Goal: Information Seeking & Learning: Learn about a topic

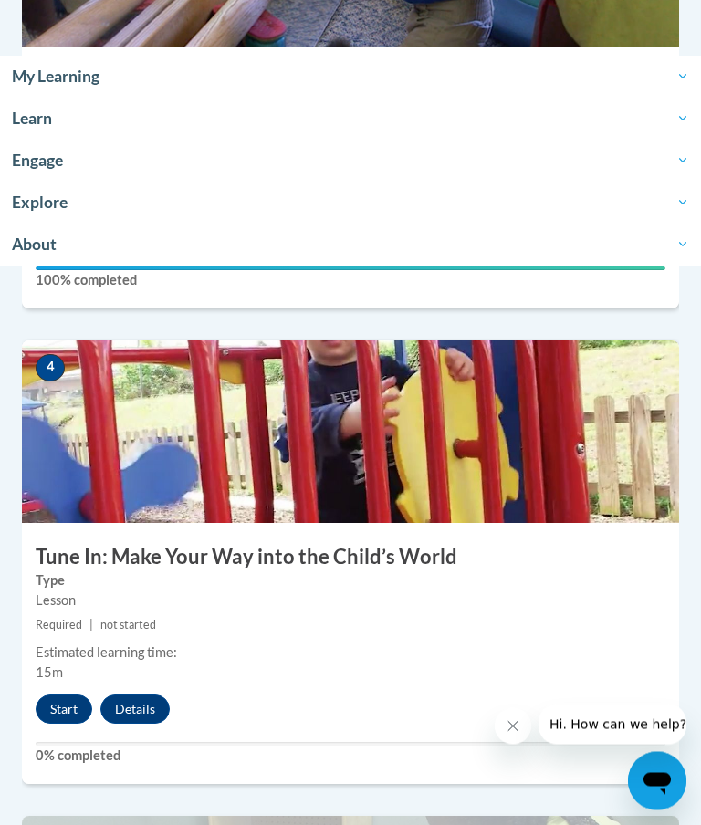
scroll to position [1669, 0]
click at [68, 694] on button "Start" at bounding box center [64, 708] width 57 height 29
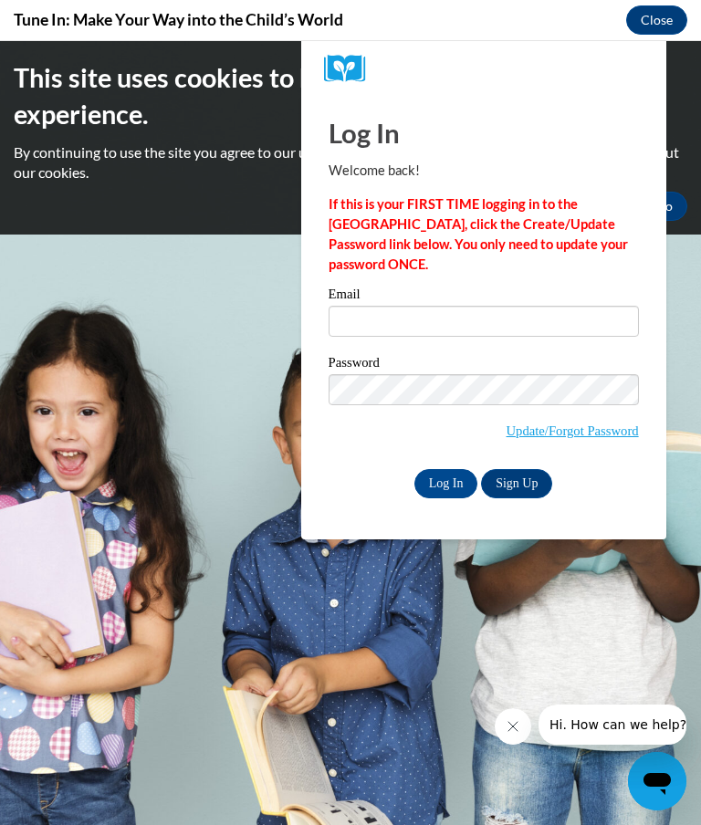
scroll to position [0, 0]
click at [670, 19] on button "Close" at bounding box center [656, 19] width 61 height 29
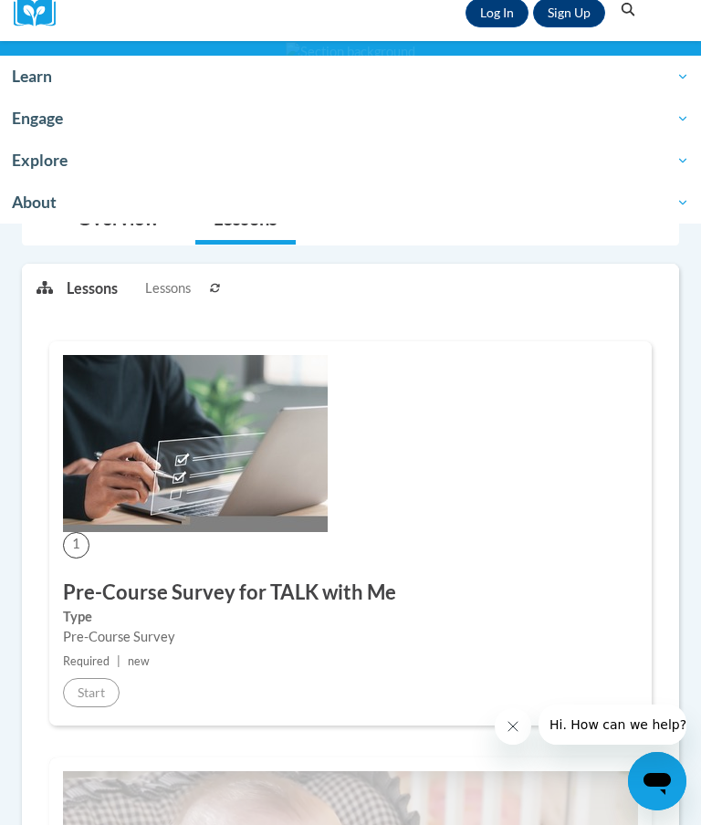
scroll to position [194, 0]
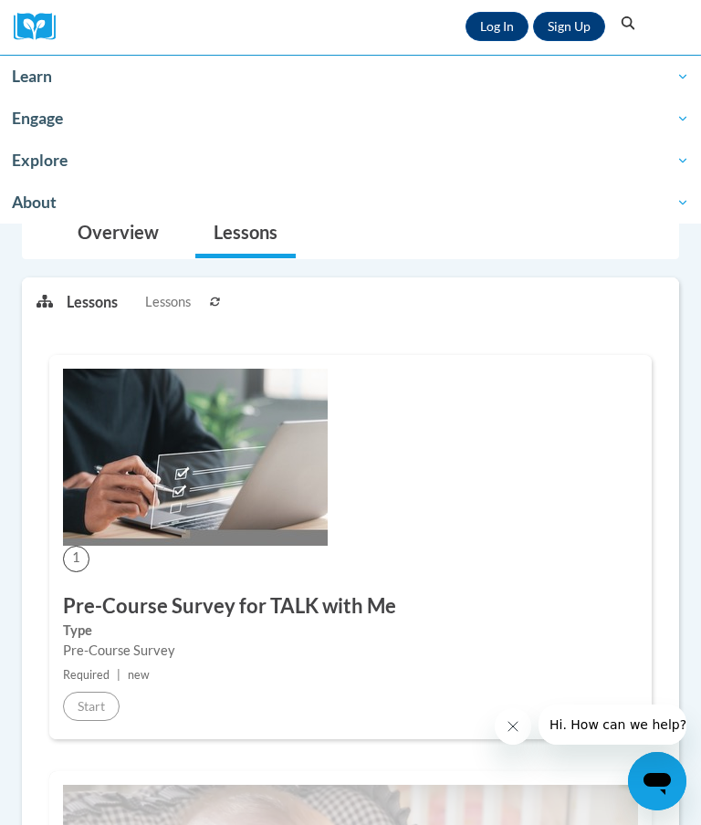
click at [255, 493] on img at bounding box center [195, 457] width 265 height 177
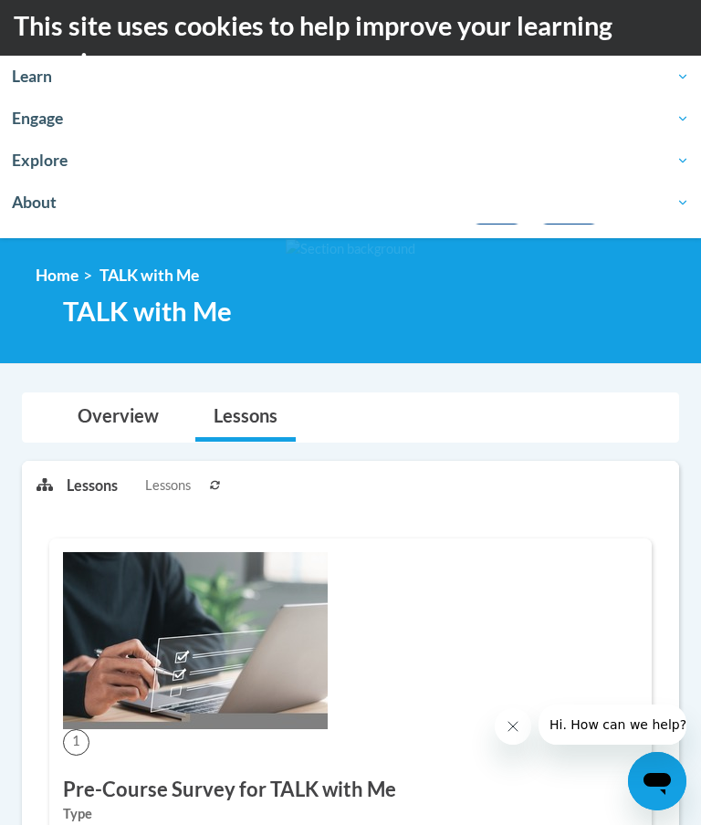
scroll to position [0, 0]
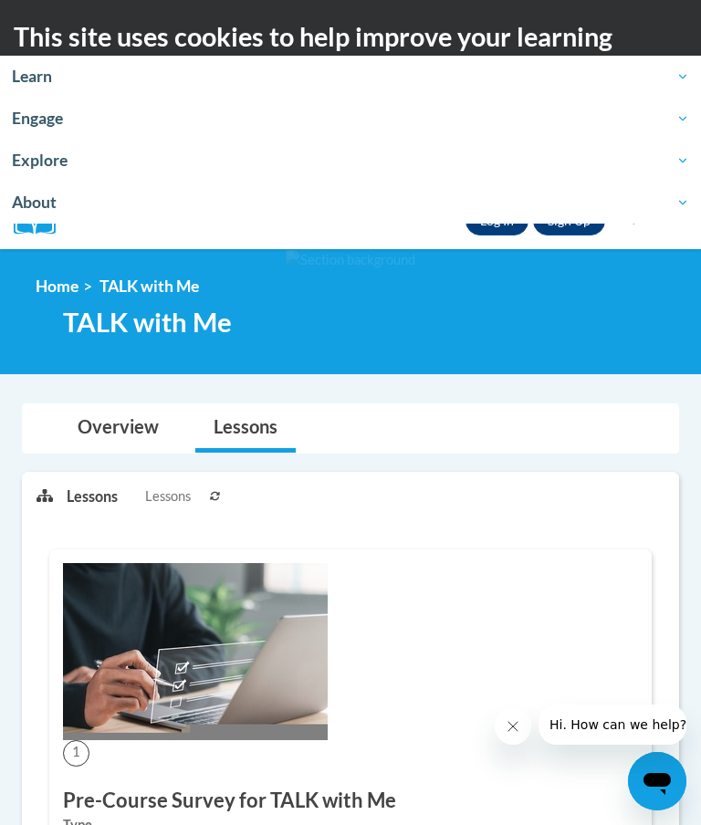
click at [267, 432] on link "Lessons" at bounding box center [245, 428] width 100 height 48
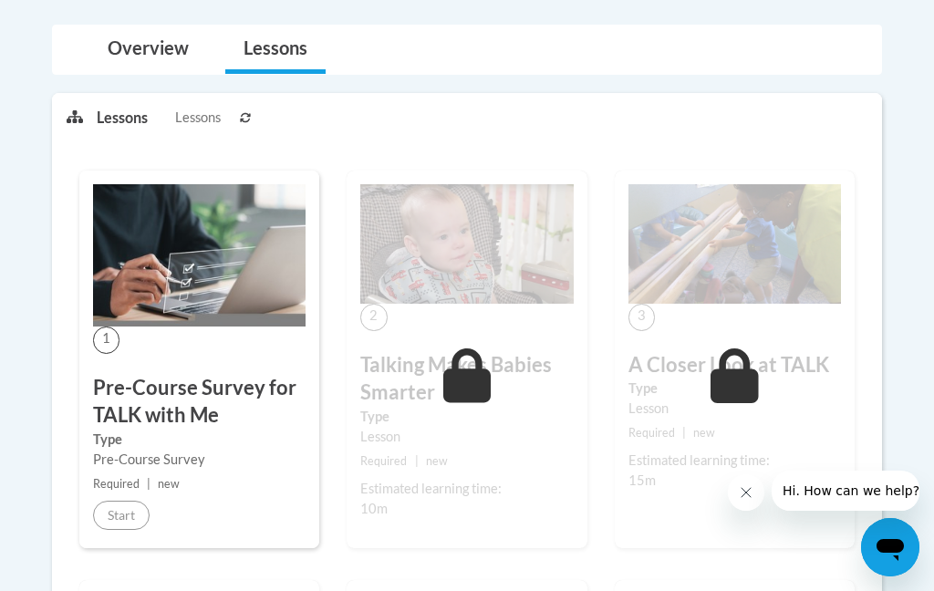
scroll to position [390, 0]
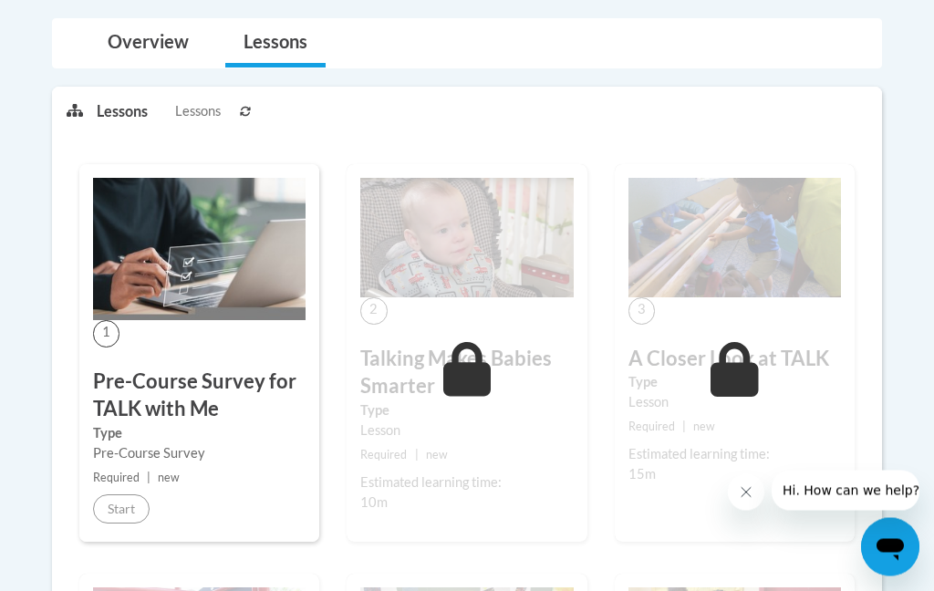
click at [202, 108] on span "Lessons" at bounding box center [198, 112] width 46 height 20
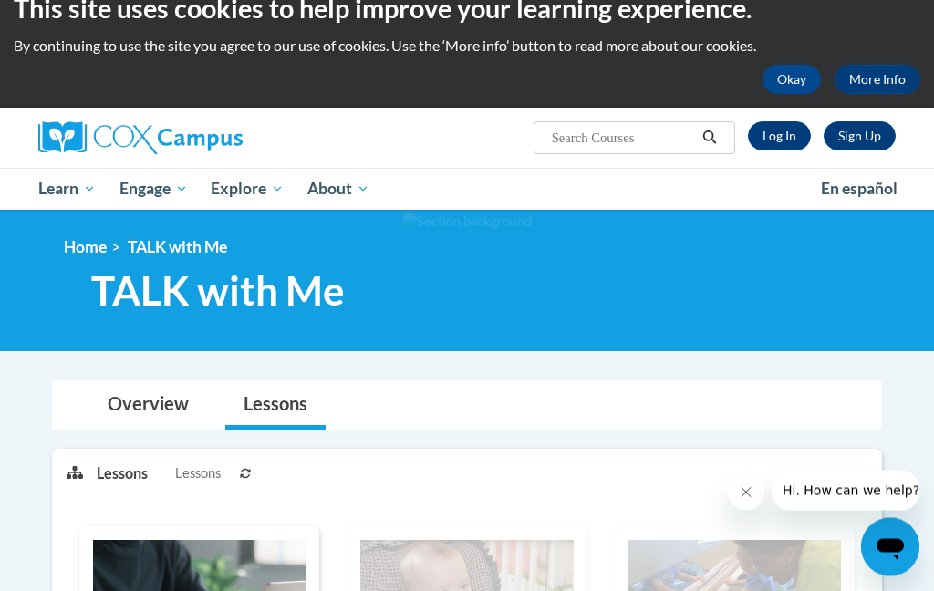
scroll to position [28, 0]
click at [700, 134] on link "Log In" at bounding box center [779, 135] width 63 height 29
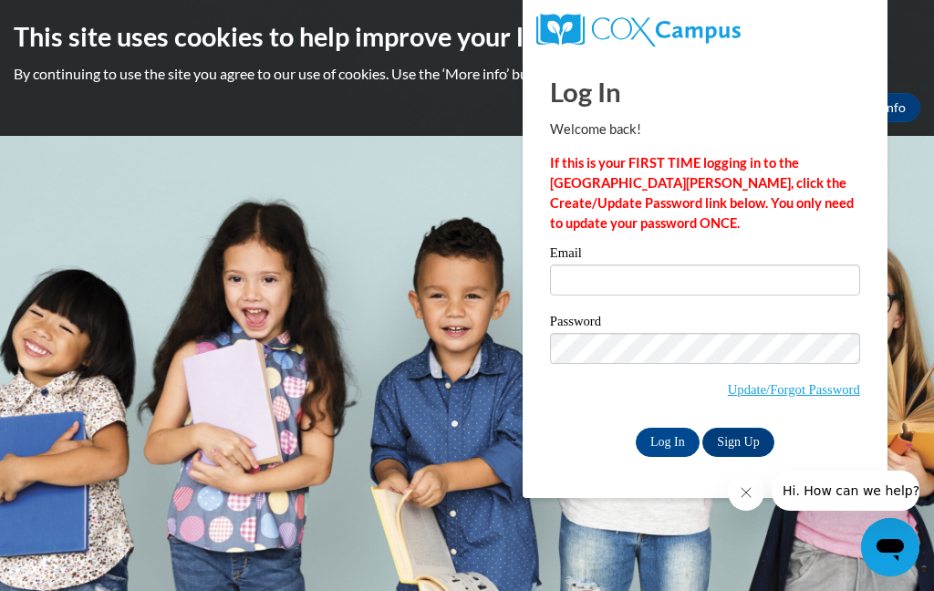
click at [671, 447] on input "Log In" at bounding box center [668, 442] width 64 height 29
click at [697, 268] on input "Email" at bounding box center [705, 280] width 310 height 31
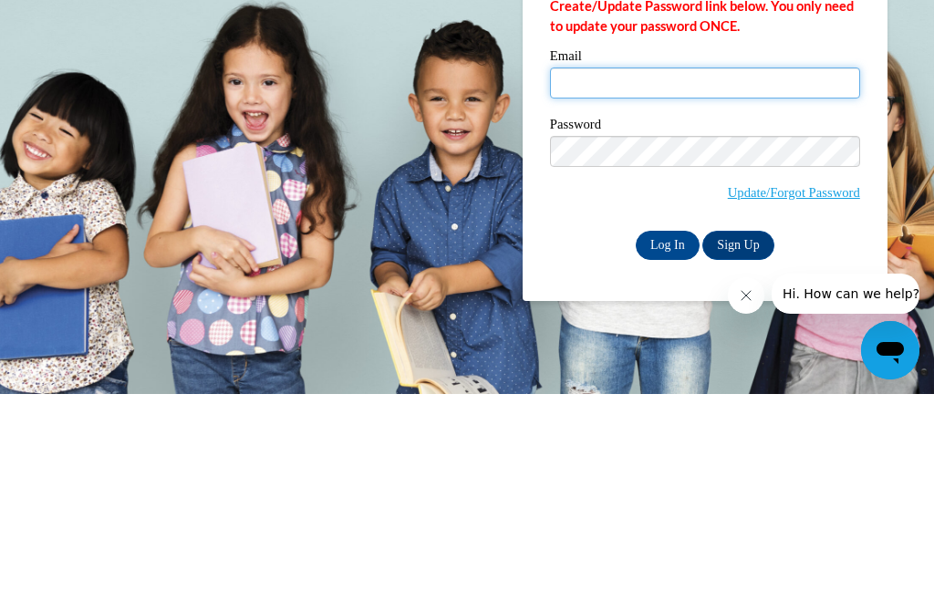
type input "[EMAIL_ADDRESS][DOMAIN_NAME]"
click at [667, 428] on input "Log In" at bounding box center [668, 442] width 64 height 29
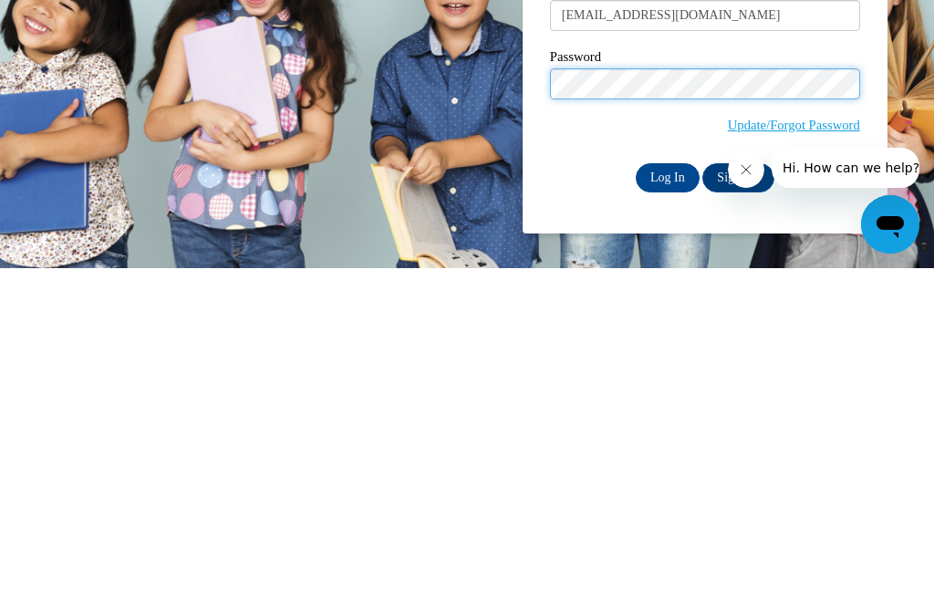
click at [667, 486] on input "Log In" at bounding box center [668, 500] width 64 height 29
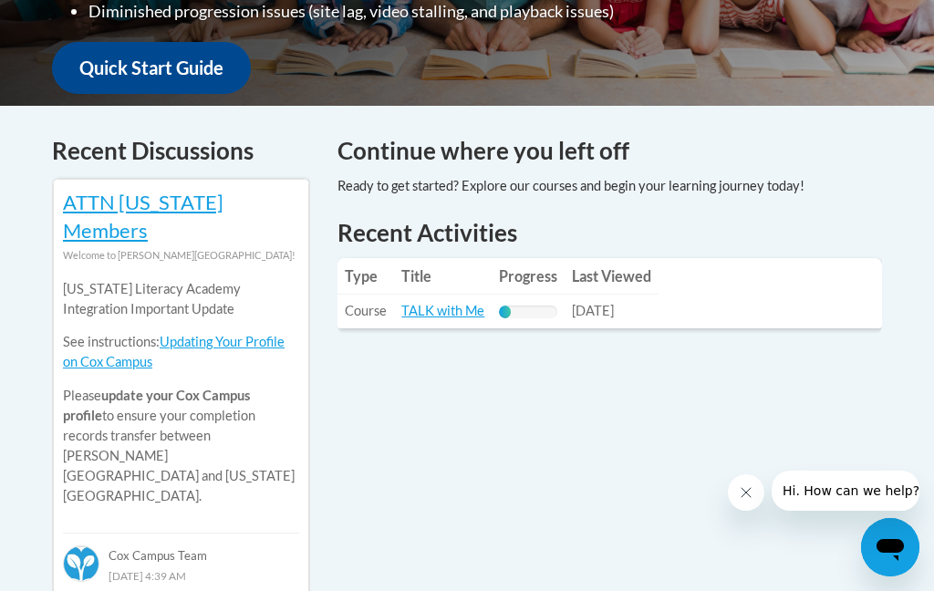
scroll to position [691, 0]
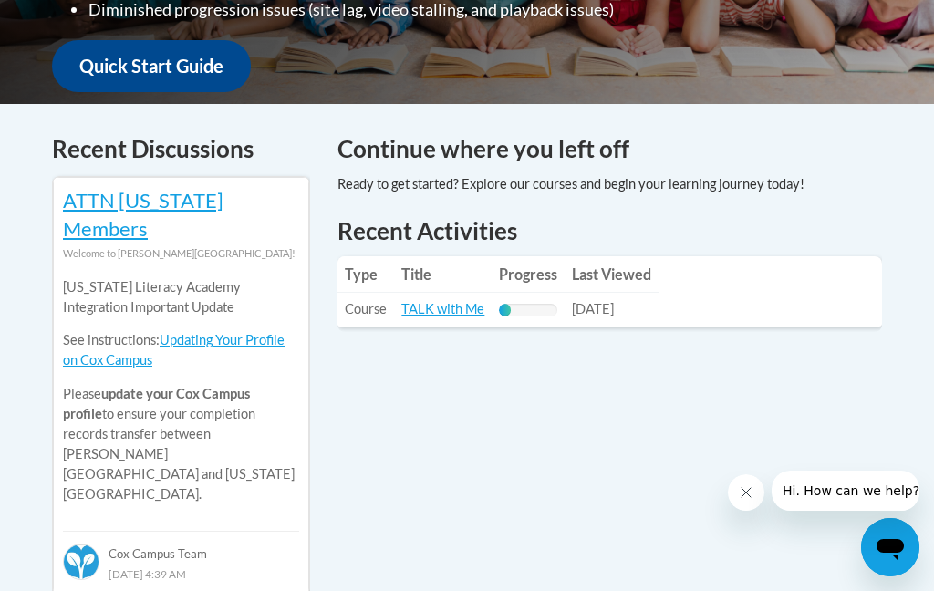
click at [451, 301] on link "TALK with Me" at bounding box center [442, 309] width 83 height 16
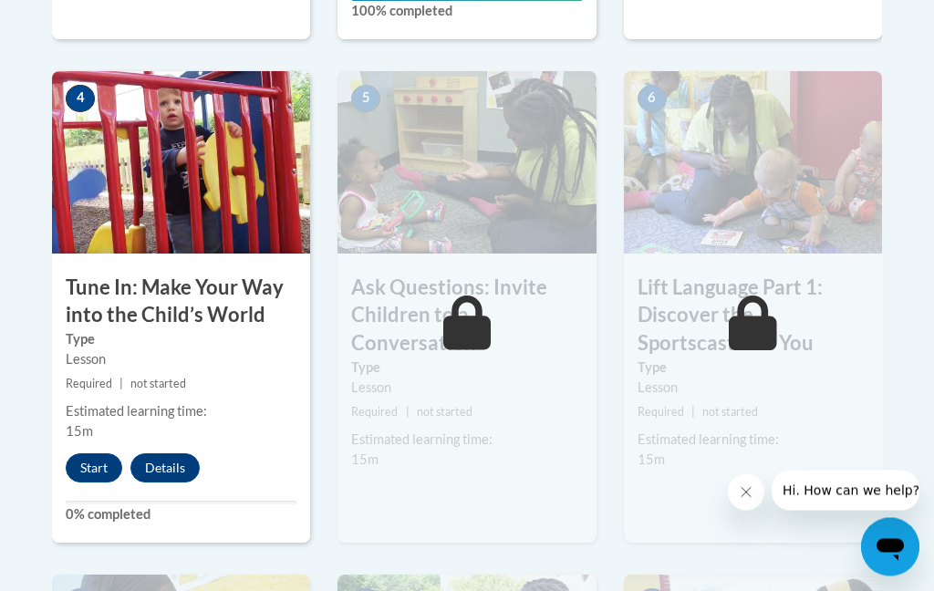
scroll to position [1045, 0]
click at [93, 467] on button "Start" at bounding box center [94, 467] width 57 height 29
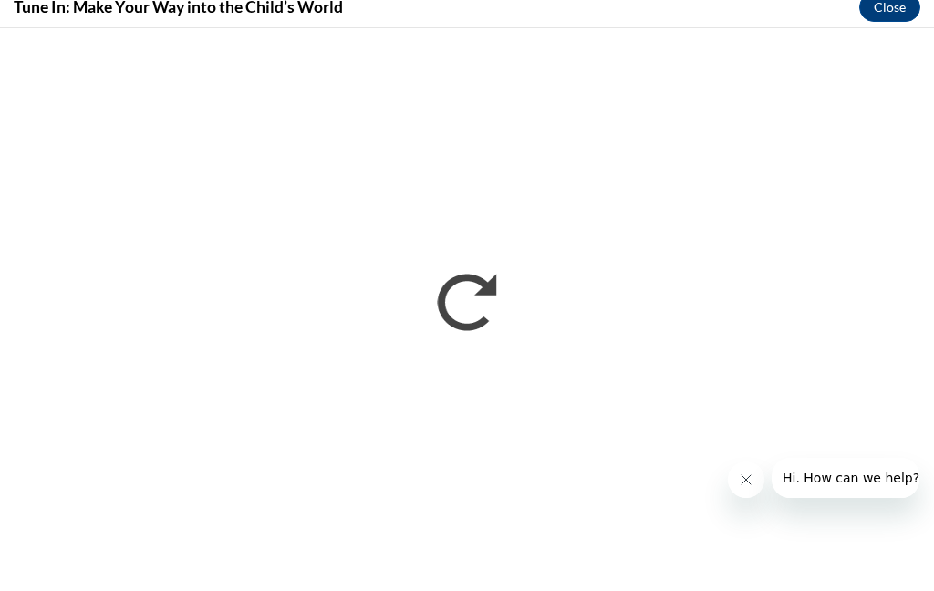
scroll to position [1273, 0]
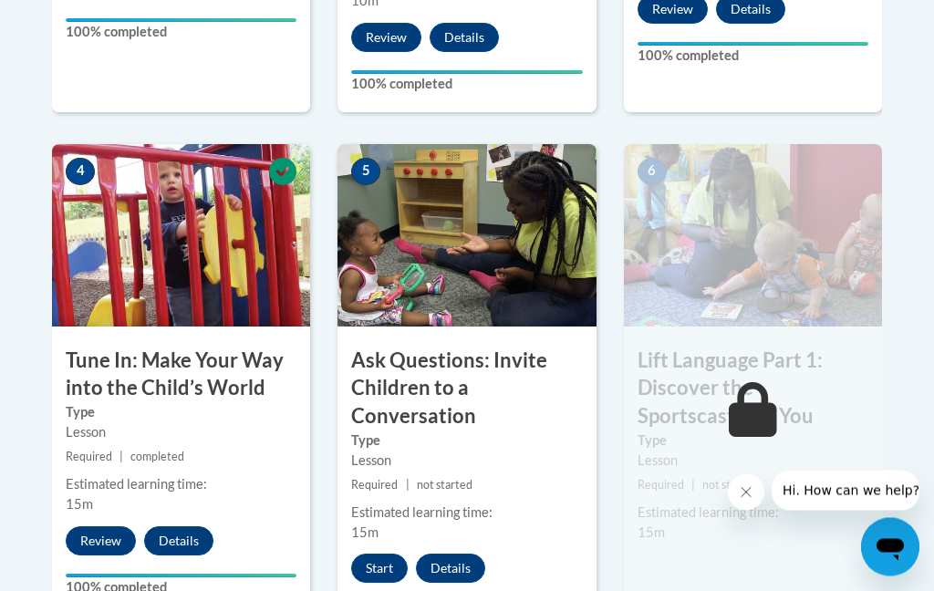
scroll to position [973, 0]
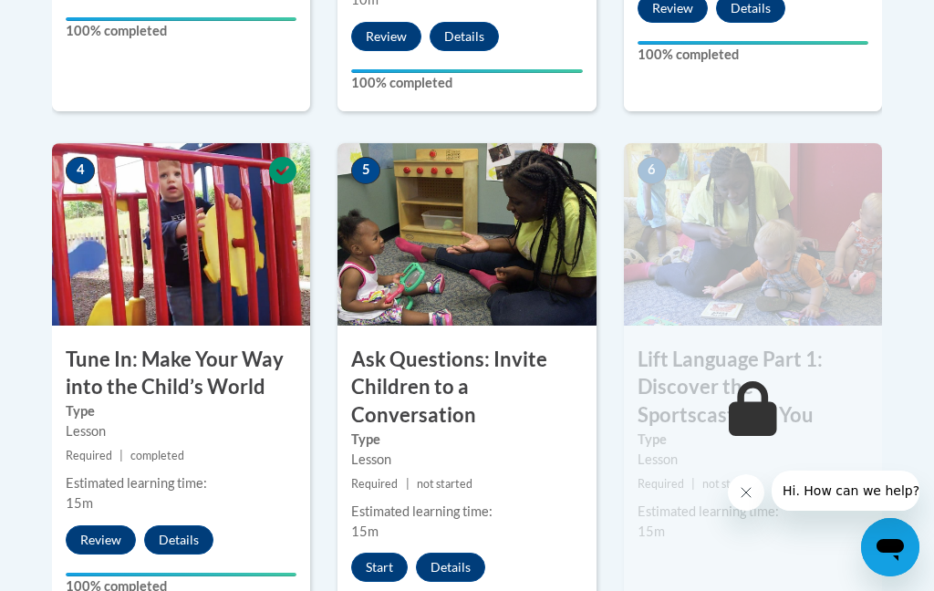
click at [389, 563] on button "Start" at bounding box center [379, 567] width 57 height 29
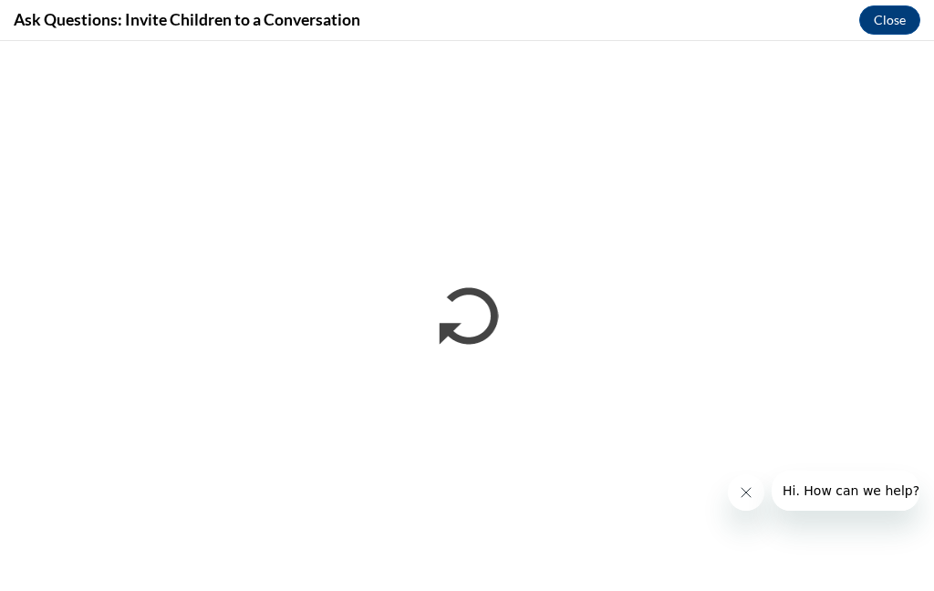
scroll to position [0, 0]
click at [918, 5] on div "Ask Questions: Invite Children to a Conversation Close" at bounding box center [467, 20] width 934 height 41
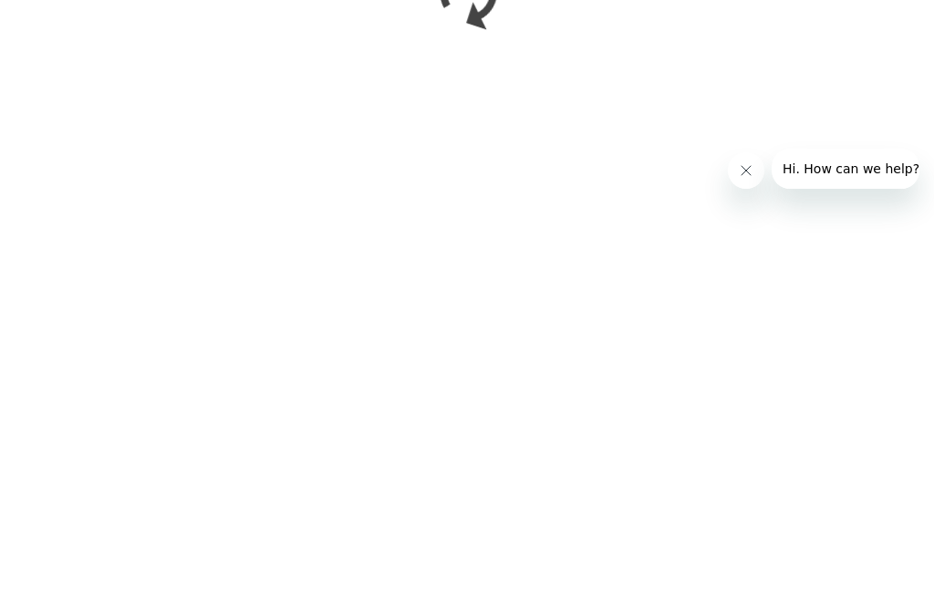
scroll to position [1295, 0]
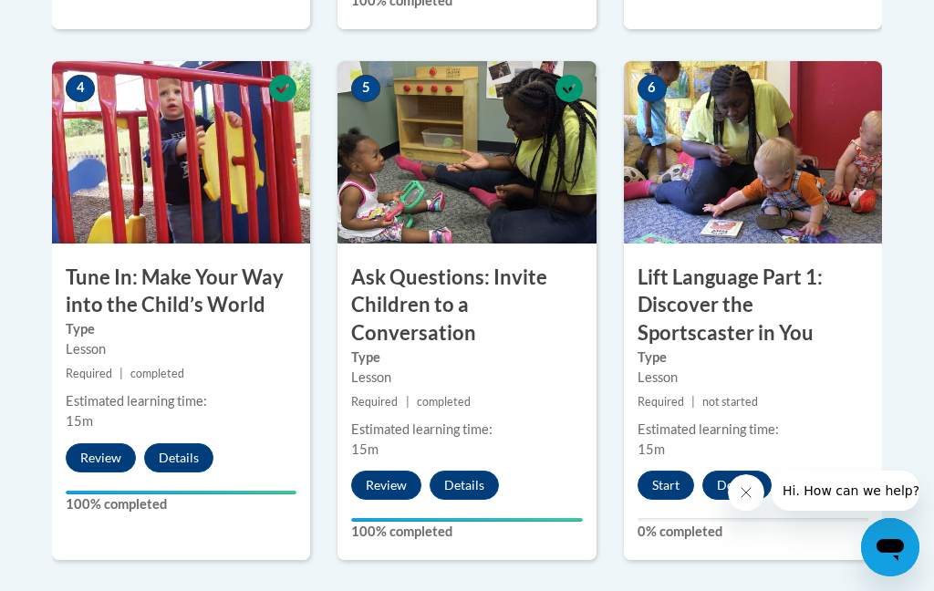
scroll to position [1057, 0]
